Goal: Task Accomplishment & Management: Use online tool/utility

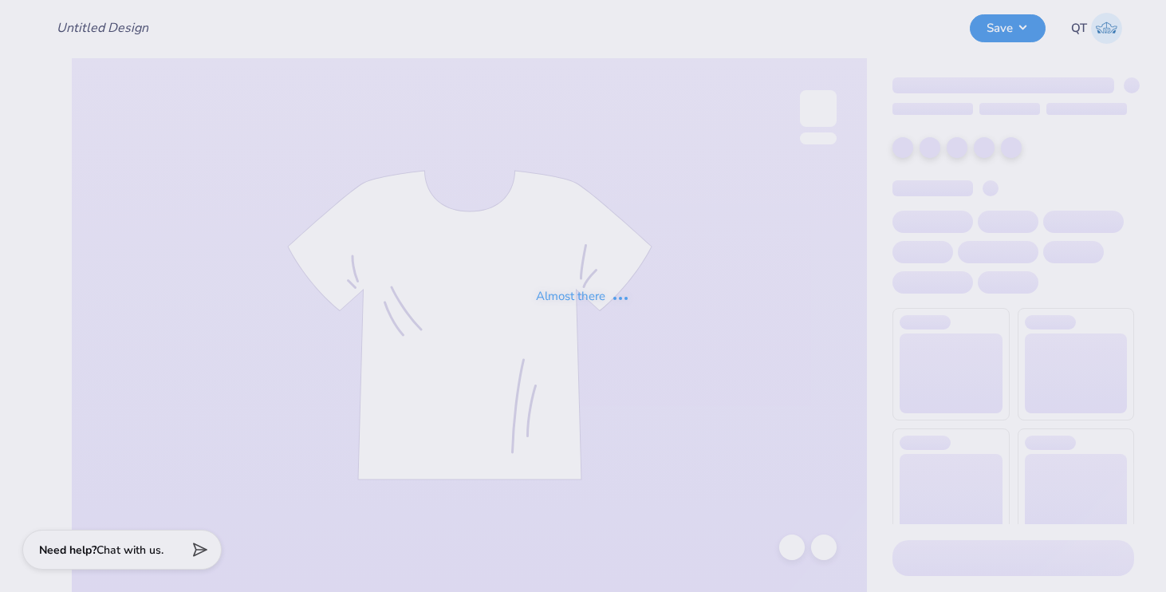
type input "MIT"
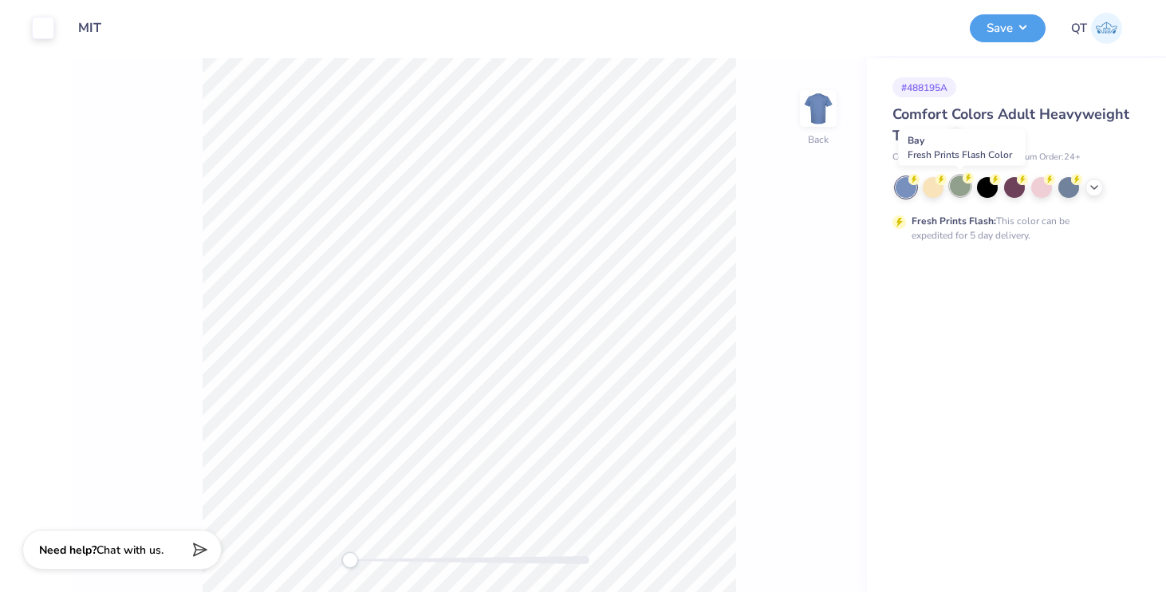
click at [963, 190] on div at bounding box center [960, 185] width 21 height 21
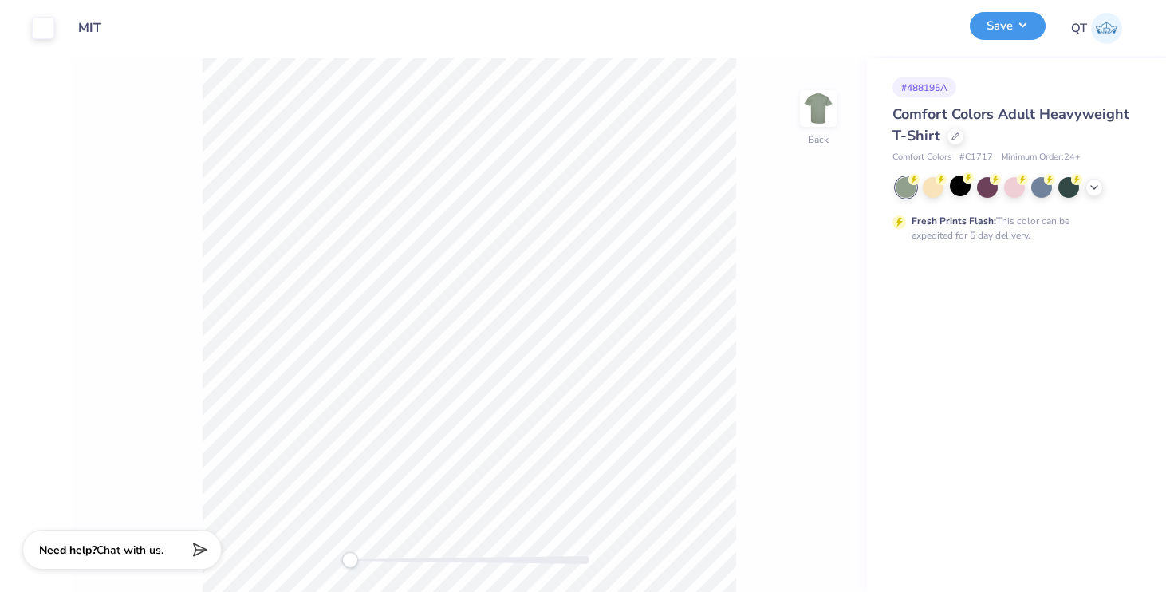
click at [986, 28] on button "Save" at bounding box center [1008, 26] width 76 height 28
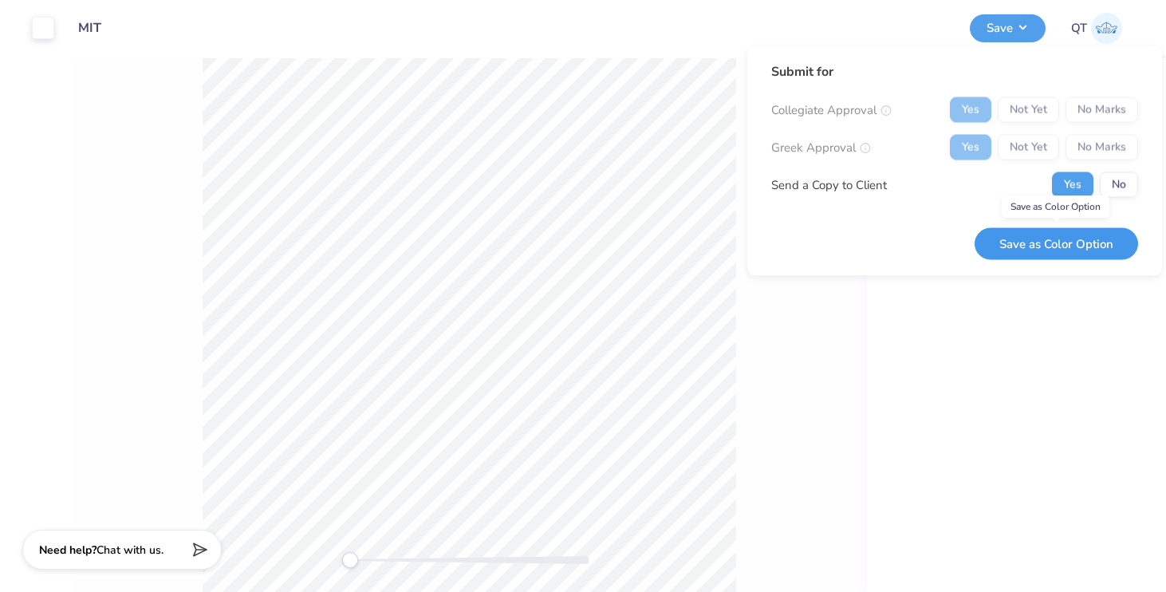
click at [1037, 248] on button "Save as Color Option" at bounding box center [1055, 243] width 163 height 33
click at [979, 341] on div "# 488195A Comfort Colors Adult Heavyweight T-Shirt Comfort Colors # C1717 Minim…" at bounding box center [1016, 325] width 299 height 534
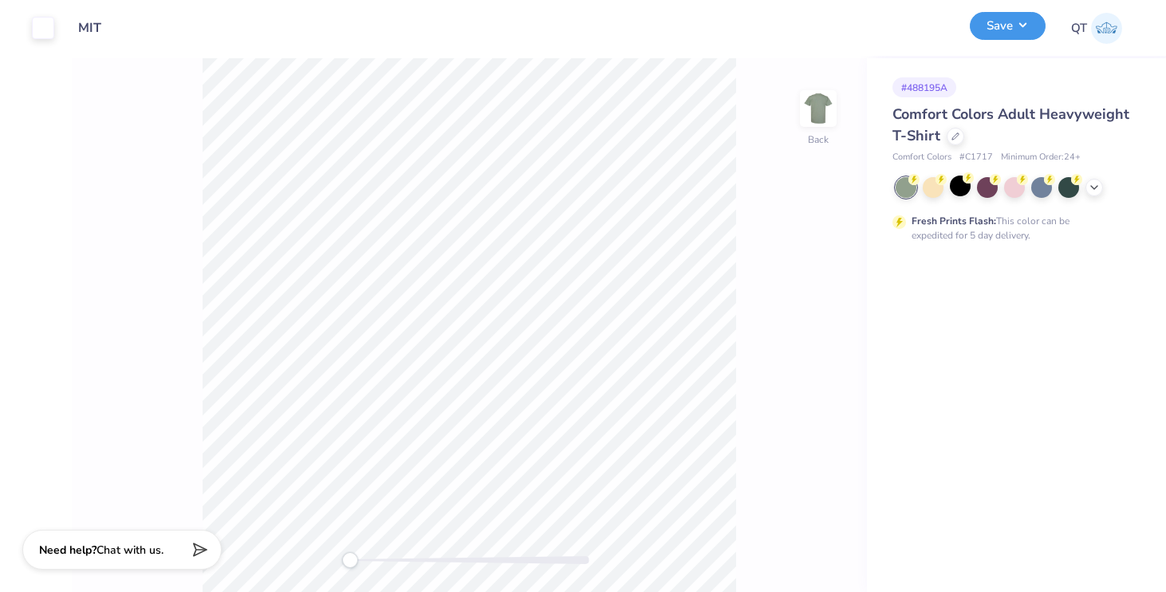
click at [983, 34] on button "Save" at bounding box center [1008, 26] width 76 height 28
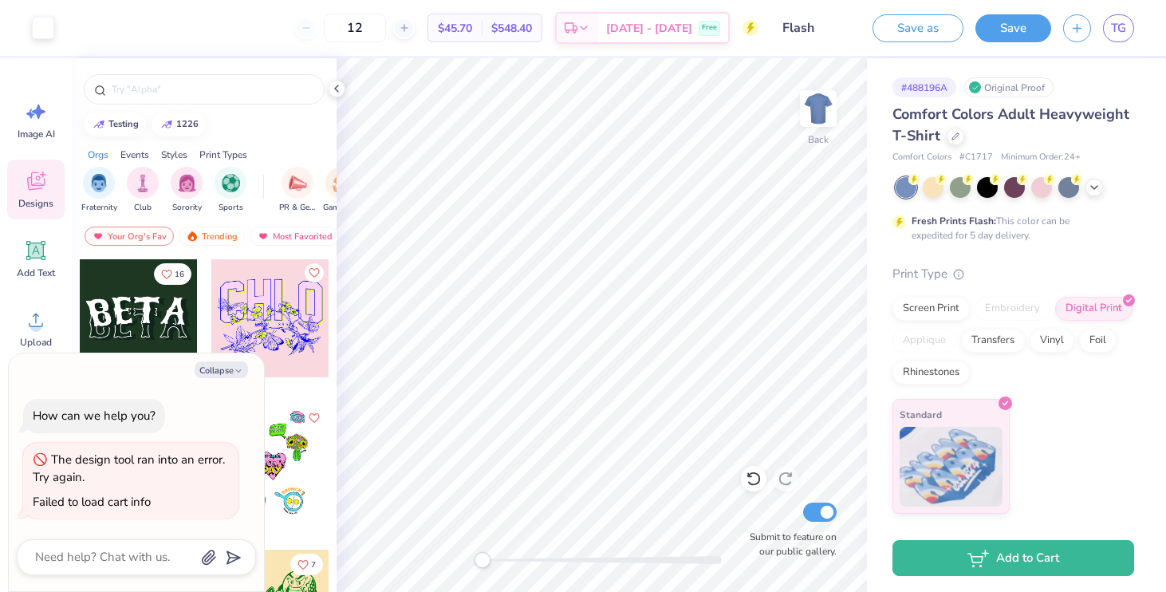
click at [207, 31] on div "12 $45.70 Per Item $548.40 Total Est. Delivery [DATE] - [DATE] Free" at bounding box center [412, 28] width 692 height 56
click at [234, 33] on div "12 $45.70 Per Item $548.40 Total Est. Delivery [DATE] - [DATE] Free" at bounding box center [412, 28] width 692 height 56
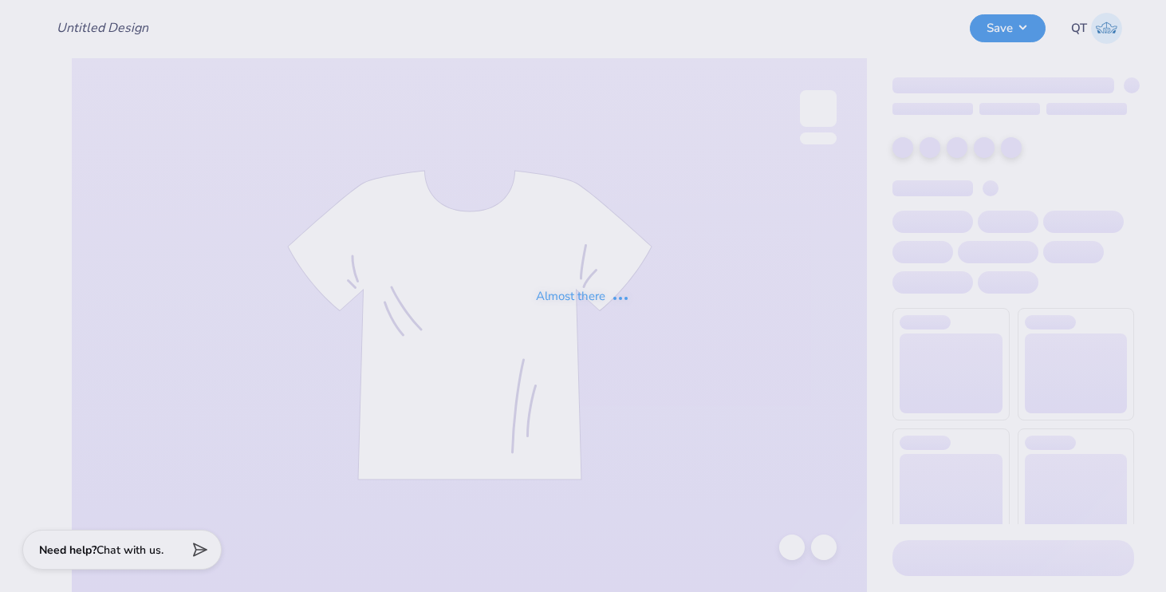
type input "MIT"
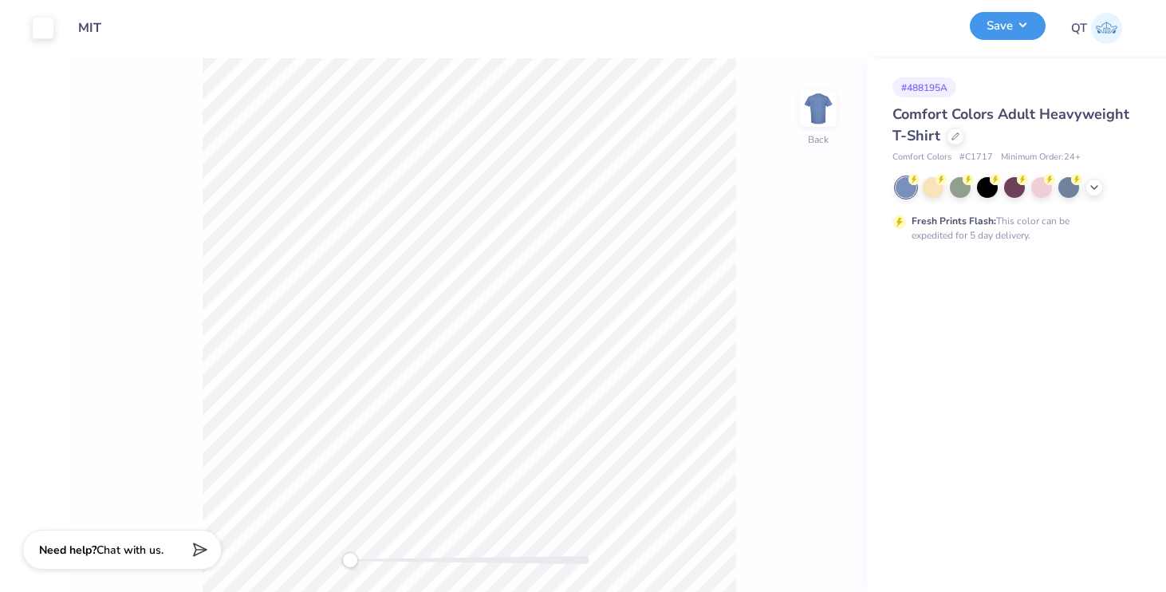
click at [1021, 26] on button "Save" at bounding box center [1008, 26] width 76 height 28
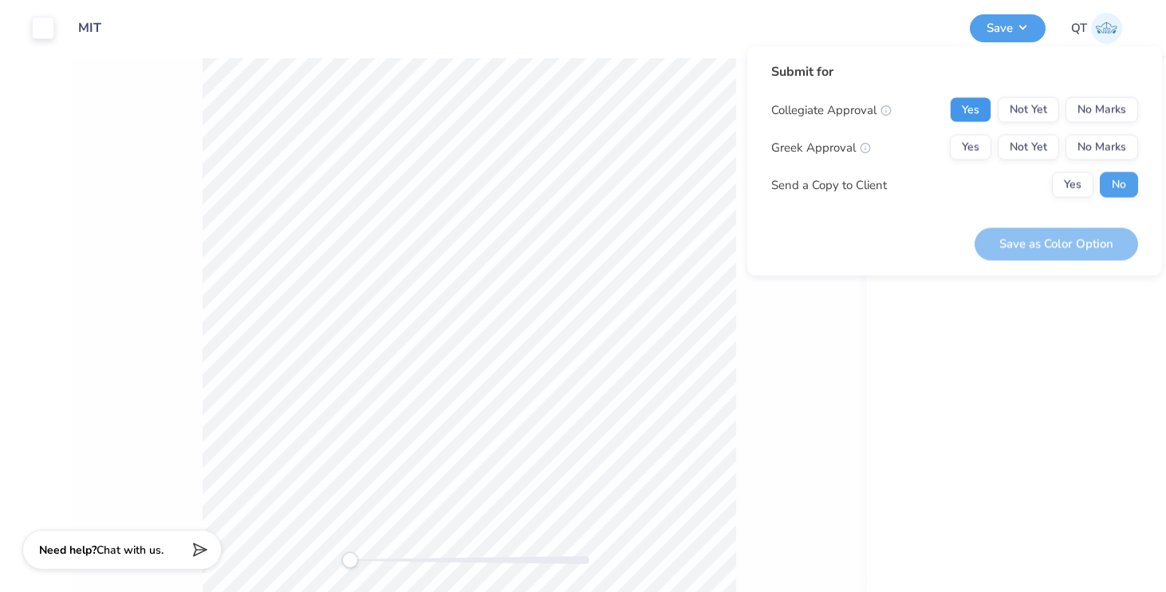
click at [974, 107] on button "Yes" at bounding box center [970, 110] width 41 height 26
click at [967, 147] on button "Yes" at bounding box center [970, 148] width 41 height 26
drag, startPoint x: 995, startPoint y: 240, endPoint x: 927, endPoint y: 209, distance: 75.3
click at [927, 209] on div "Submit for Collegiate Approval Yes Not Yet No Marks Greek Approval Yes Not Yet …" at bounding box center [954, 161] width 367 height 198
click at [944, 339] on div "# 488195A Comfort Colors Adult Heavyweight T-Shirt Comfort Colors # C1717 Minim…" at bounding box center [1016, 325] width 299 height 534
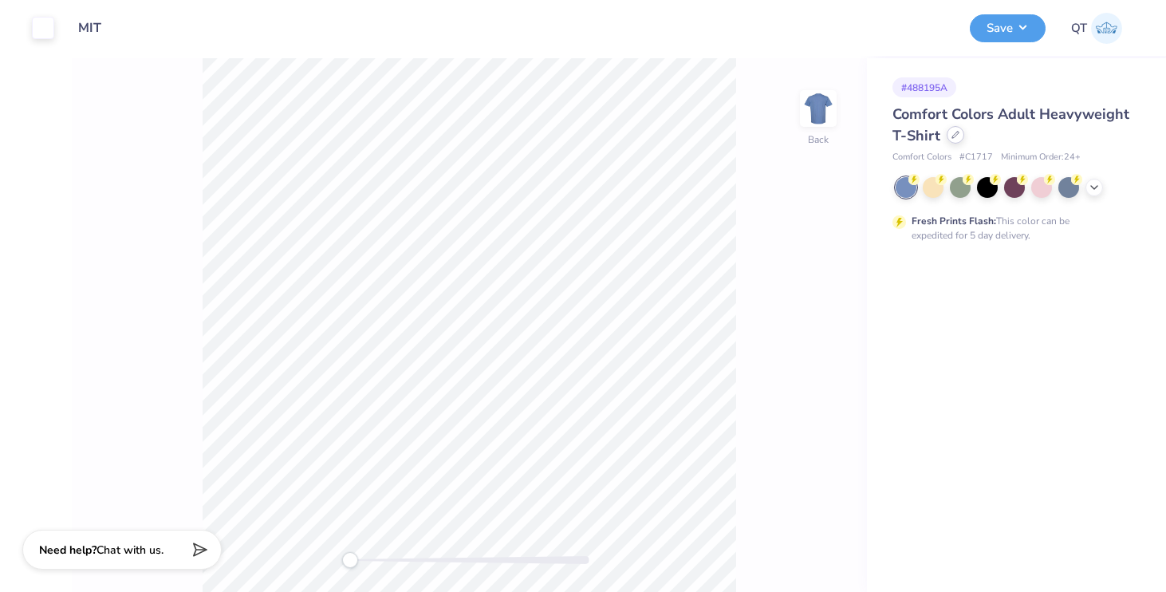
click at [954, 132] on icon at bounding box center [955, 135] width 8 height 8
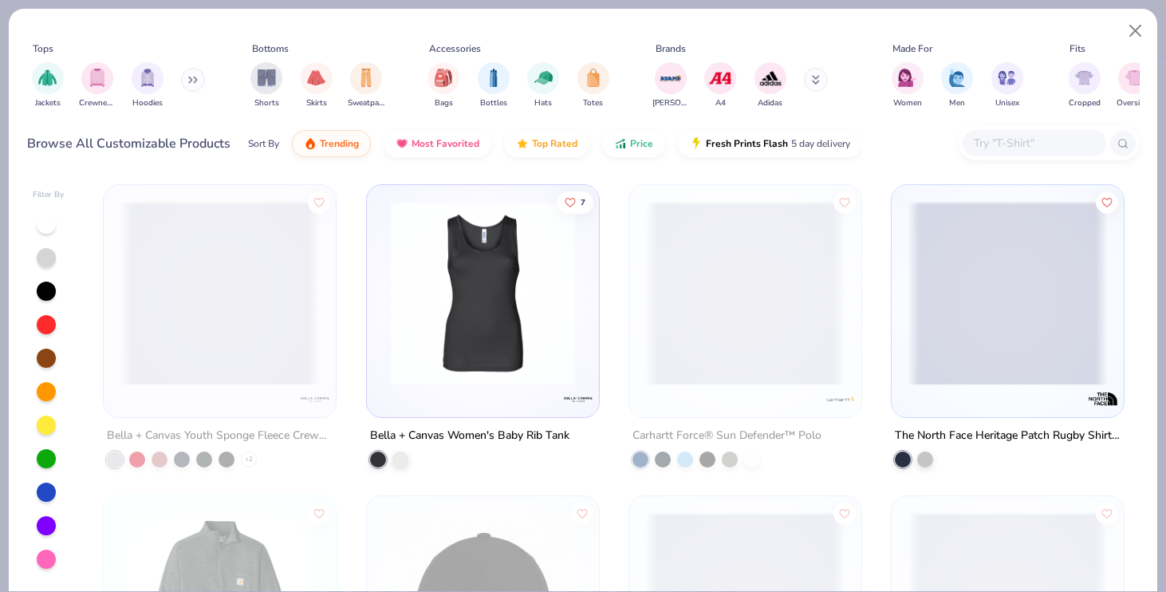
click at [498, 286] on img at bounding box center [483, 293] width 200 height 184
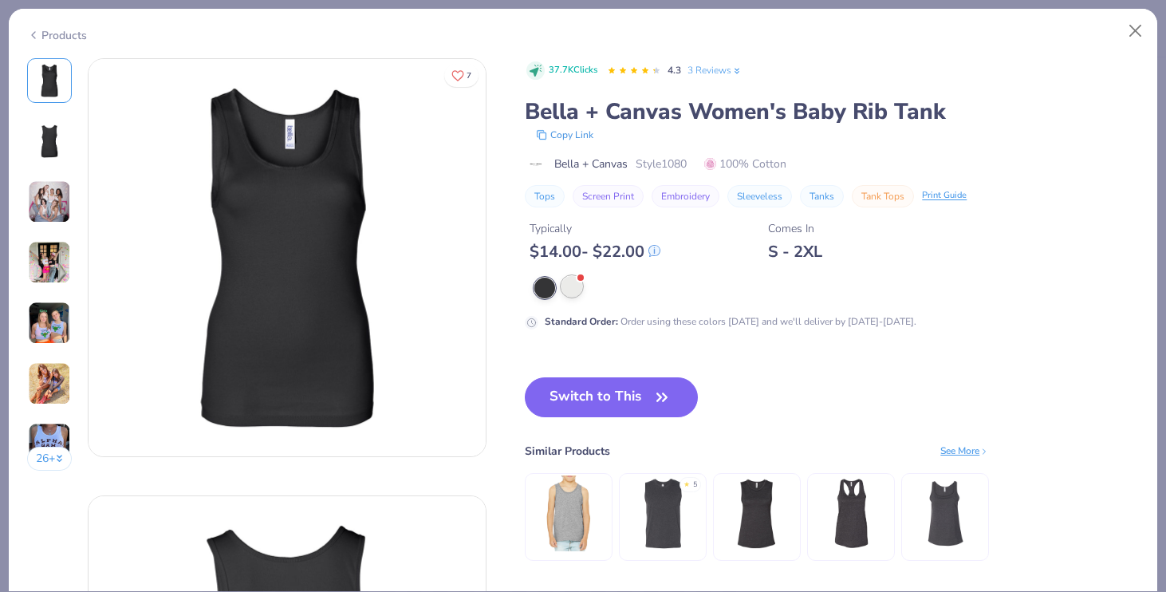
click at [566, 283] on div at bounding box center [571, 286] width 21 height 21
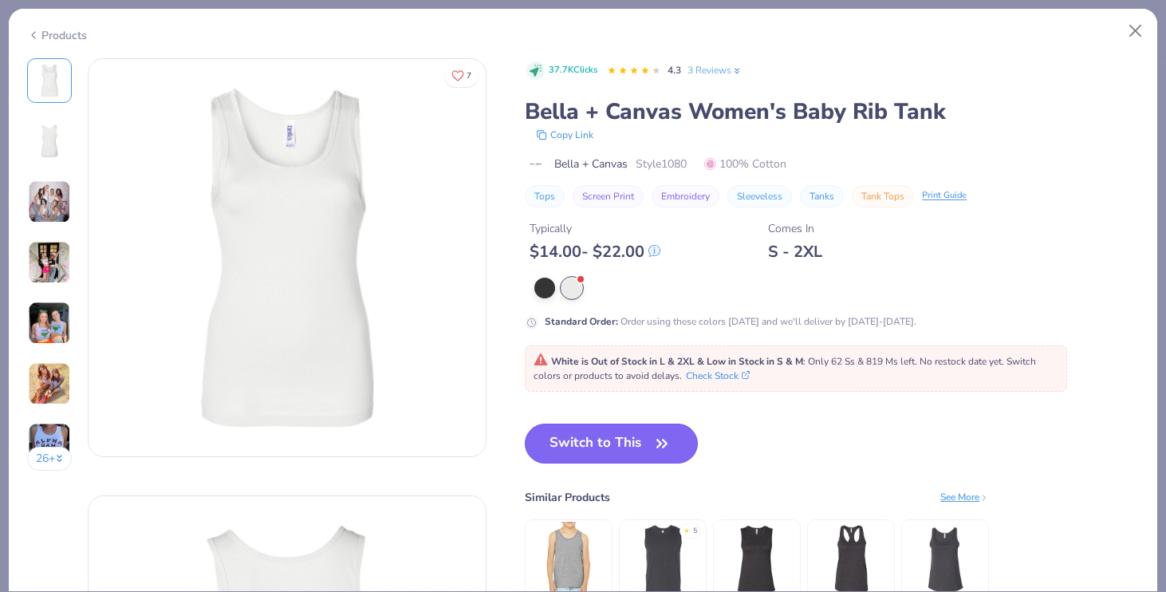
click at [593, 427] on button "Switch to This" at bounding box center [611, 443] width 173 height 40
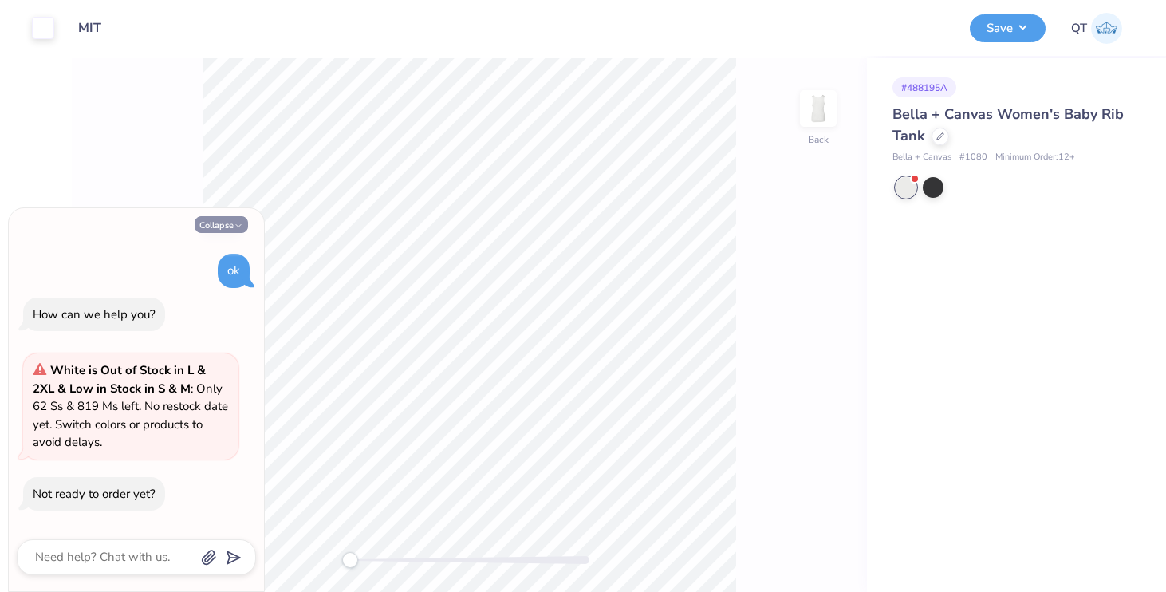
click at [234, 219] on button "Collapse" at bounding box center [221, 224] width 53 height 17
type textarea "x"
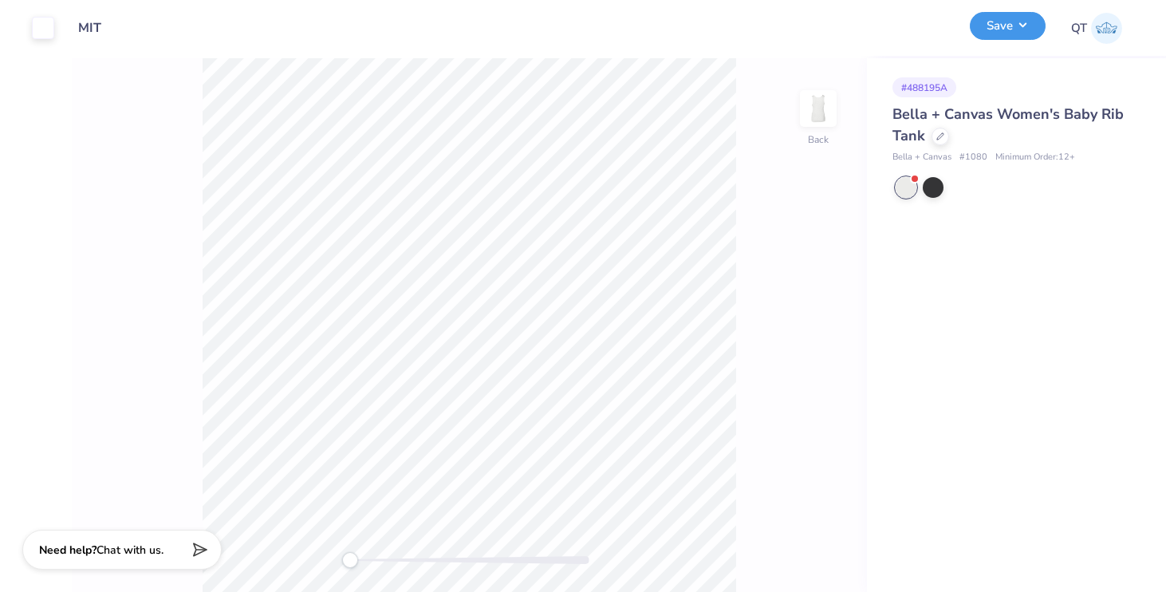
click at [1038, 22] on button "Save" at bounding box center [1008, 26] width 76 height 28
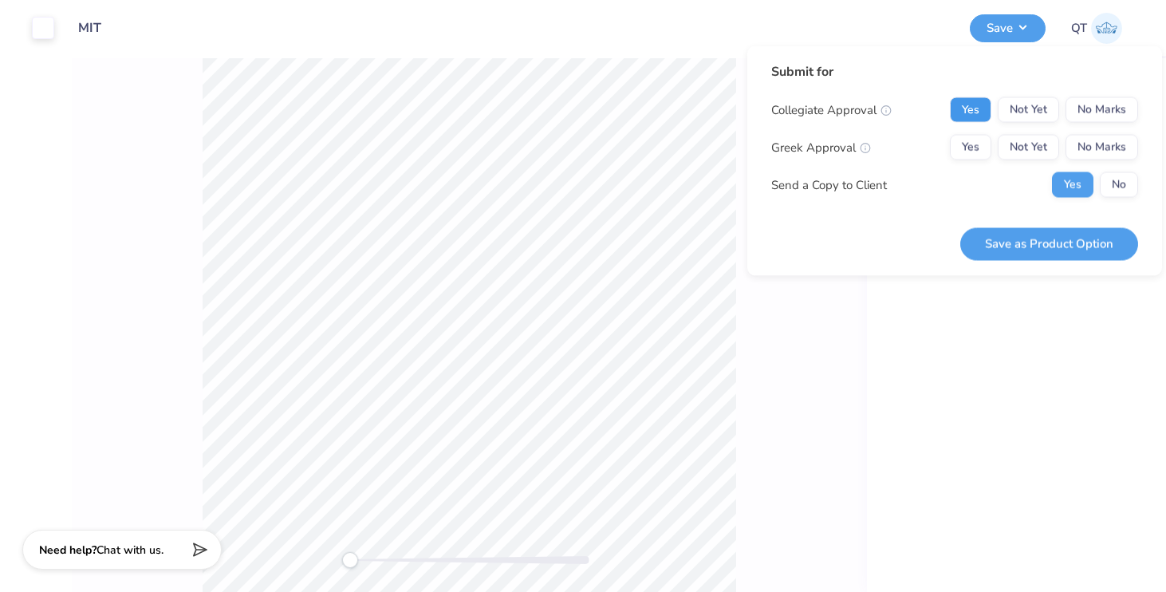
click at [977, 102] on button "Yes" at bounding box center [970, 110] width 41 height 26
click at [972, 133] on div "Collegiate Approval Yes Not Yet No Marks Greek Approval Yes Not Yet No Marks Se…" at bounding box center [954, 147] width 367 height 100
click at [970, 154] on button "Yes" at bounding box center [970, 148] width 41 height 26
click at [986, 240] on button "Save as Product Option" at bounding box center [1049, 243] width 178 height 33
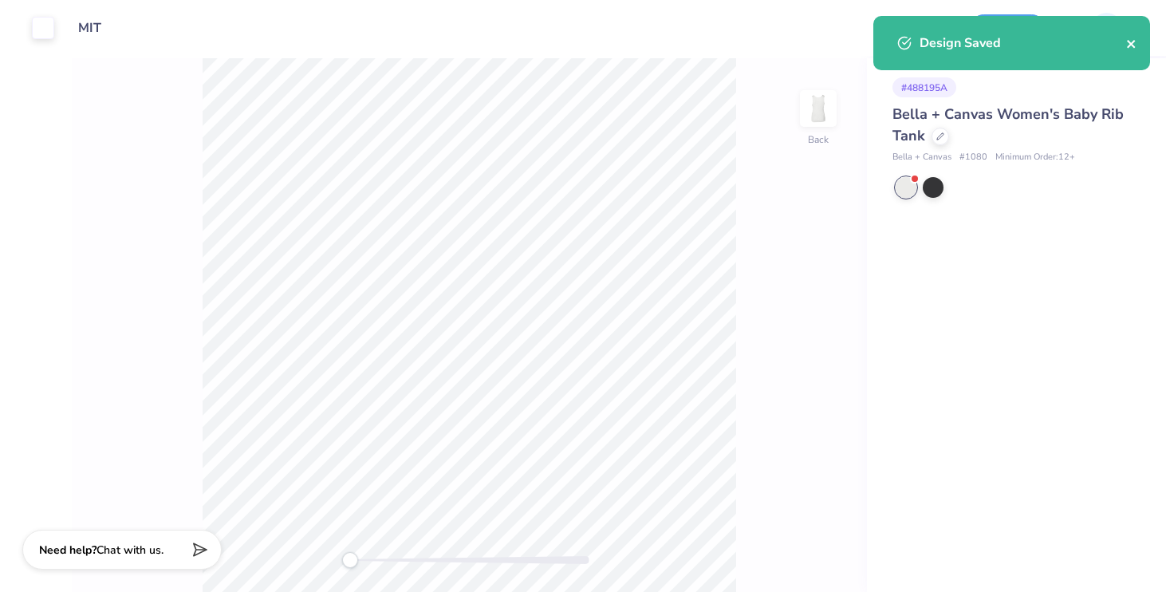
click at [1133, 48] on icon "close" at bounding box center [1131, 43] width 11 height 13
